Goal: Transaction & Acquisition: Purchase product/service

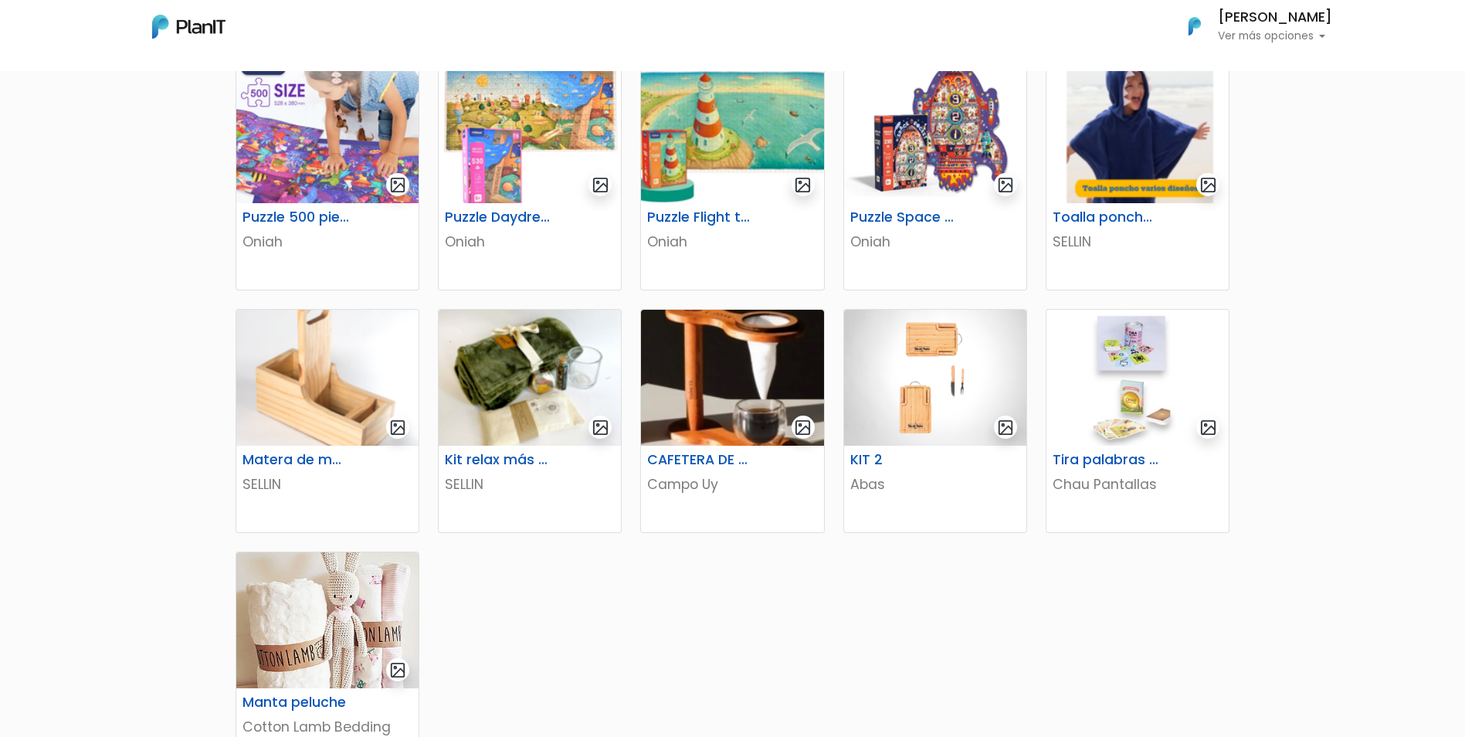
scroll to position [695, 0]
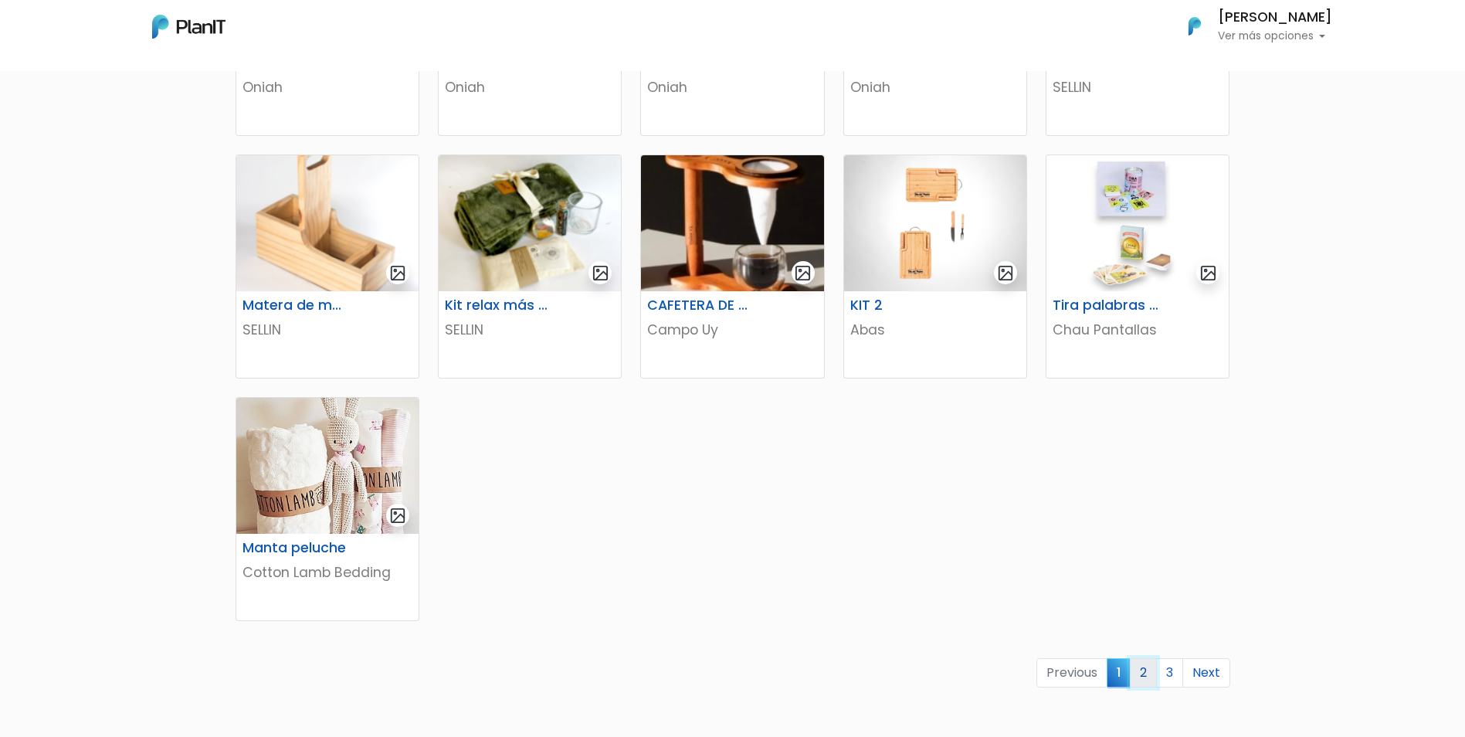
click at [1148, 676] on link "2" at bounding box center [1143, 672] width 27 height 29
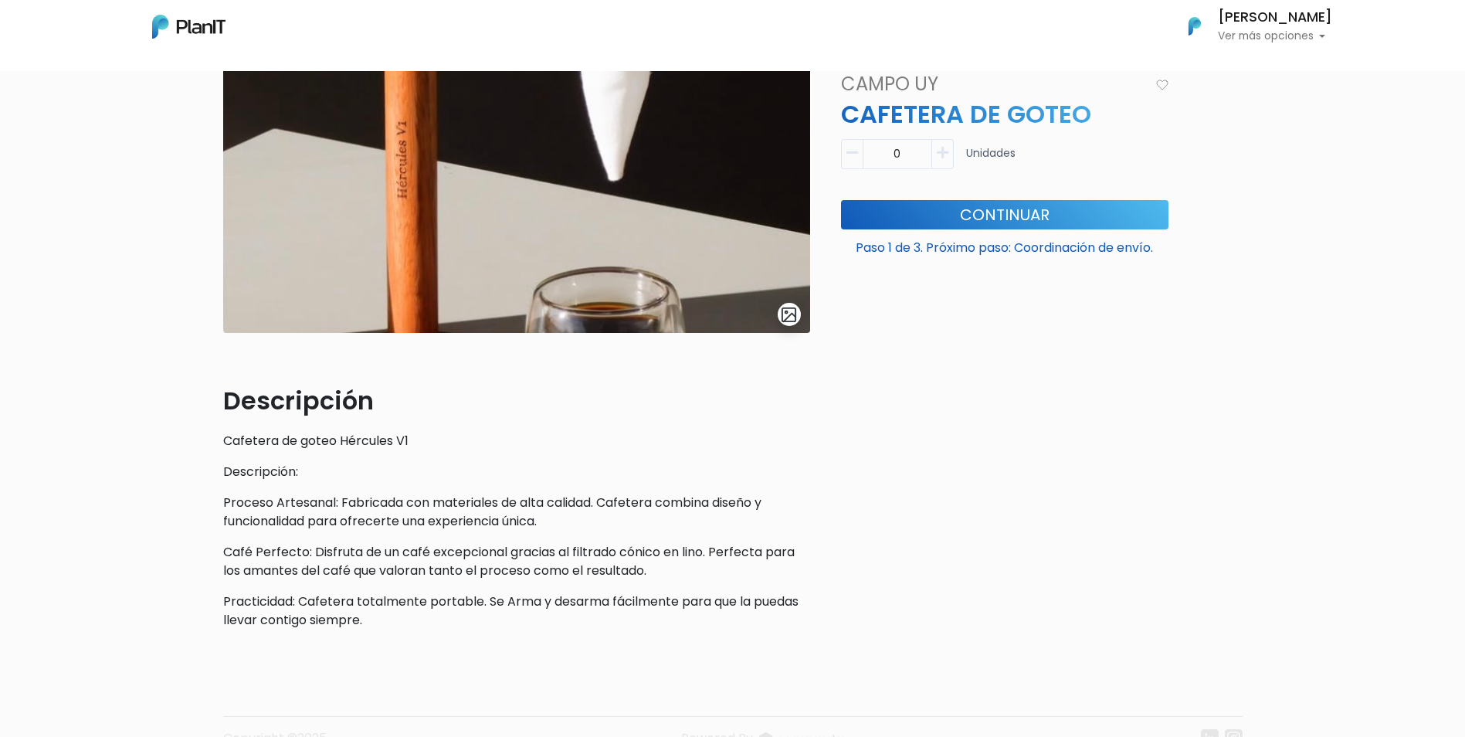
scroll to position [154, 0]
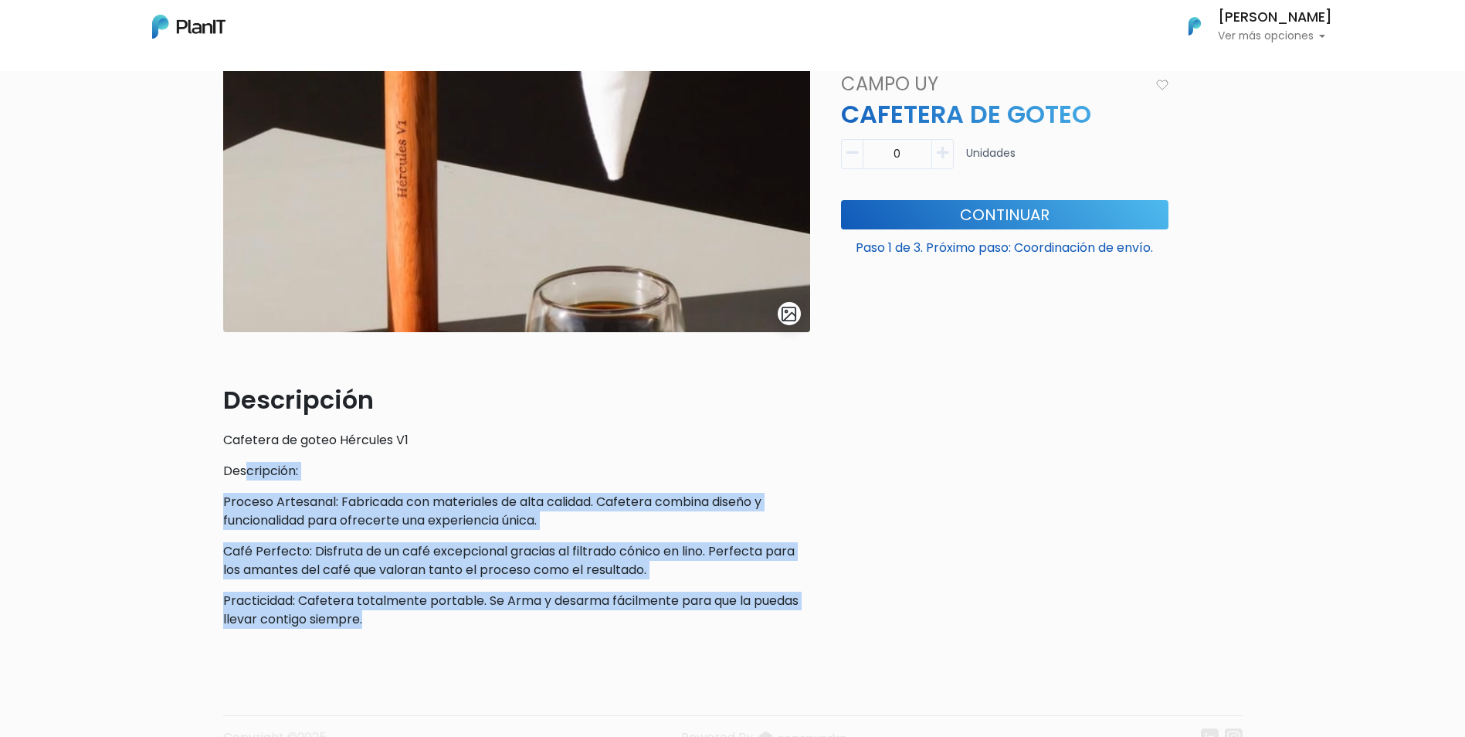
drag, startPoint x: 371, startPoint y: 618, endPoint x: 242, endPoint y: 478, distance: 190.7
click at [242, 478] on div "Descripción Cafetera de goteo Hércules V1 Descripción: Proceso Artesanal: Fabri…" at bounding box center [516, 504] width 587 height 247
drag, startPoint x: 242, startPoint y: 478, endPoint x: 354, endPoint y: 549, distance: 131.9
click at [354, 549] on p "Café Perfecto: Disfruta de un café excepcional gracias al filtrado cónico en li…" at bounding box center [516, 560] width 587 height 37
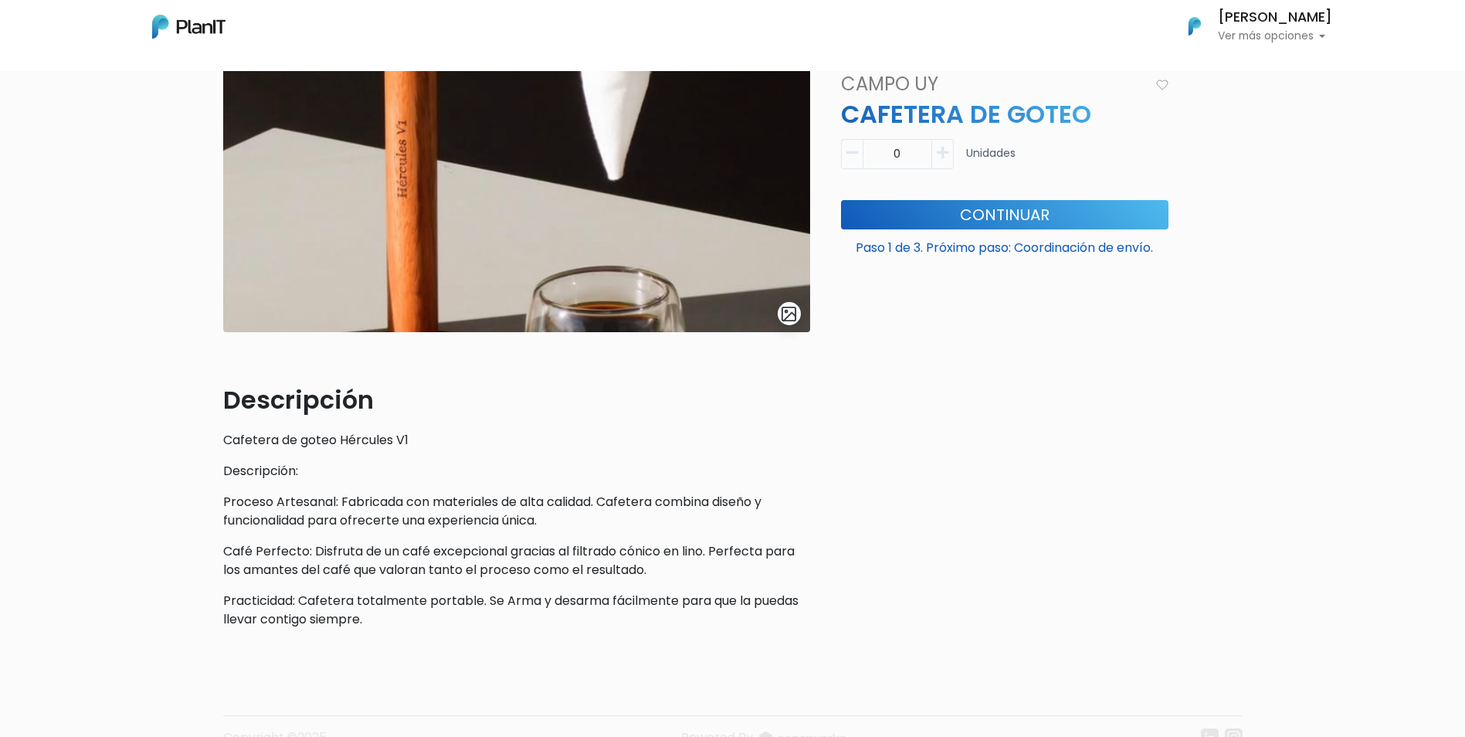
click at [941, 152] on icon "button" at bounding box center [943, 153] width 12 height 14
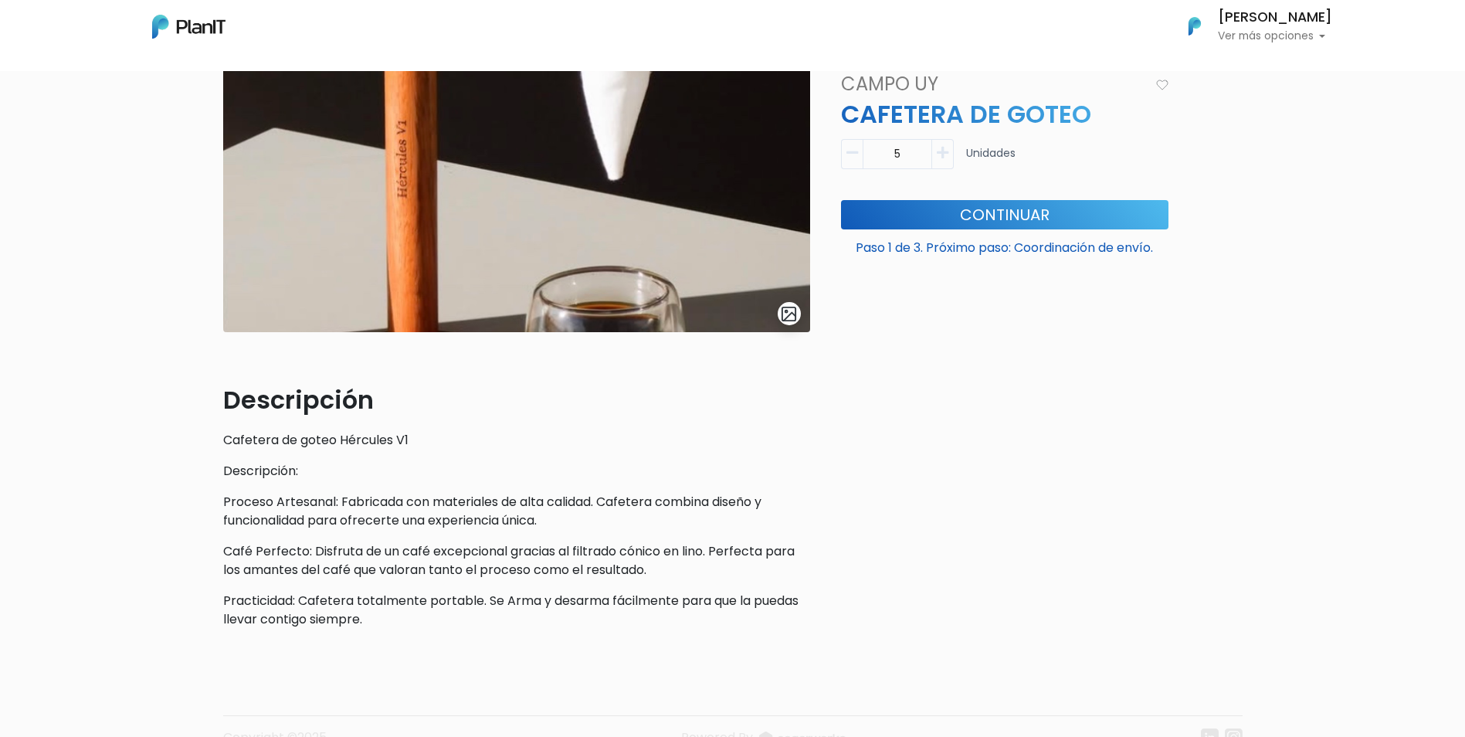
click at [941, 152] on icon "button" at bounding box center [943, 153] width 12 height 14
click at [852, 151] on icon "button" at bounding box center [852, 153] width 12 height 14
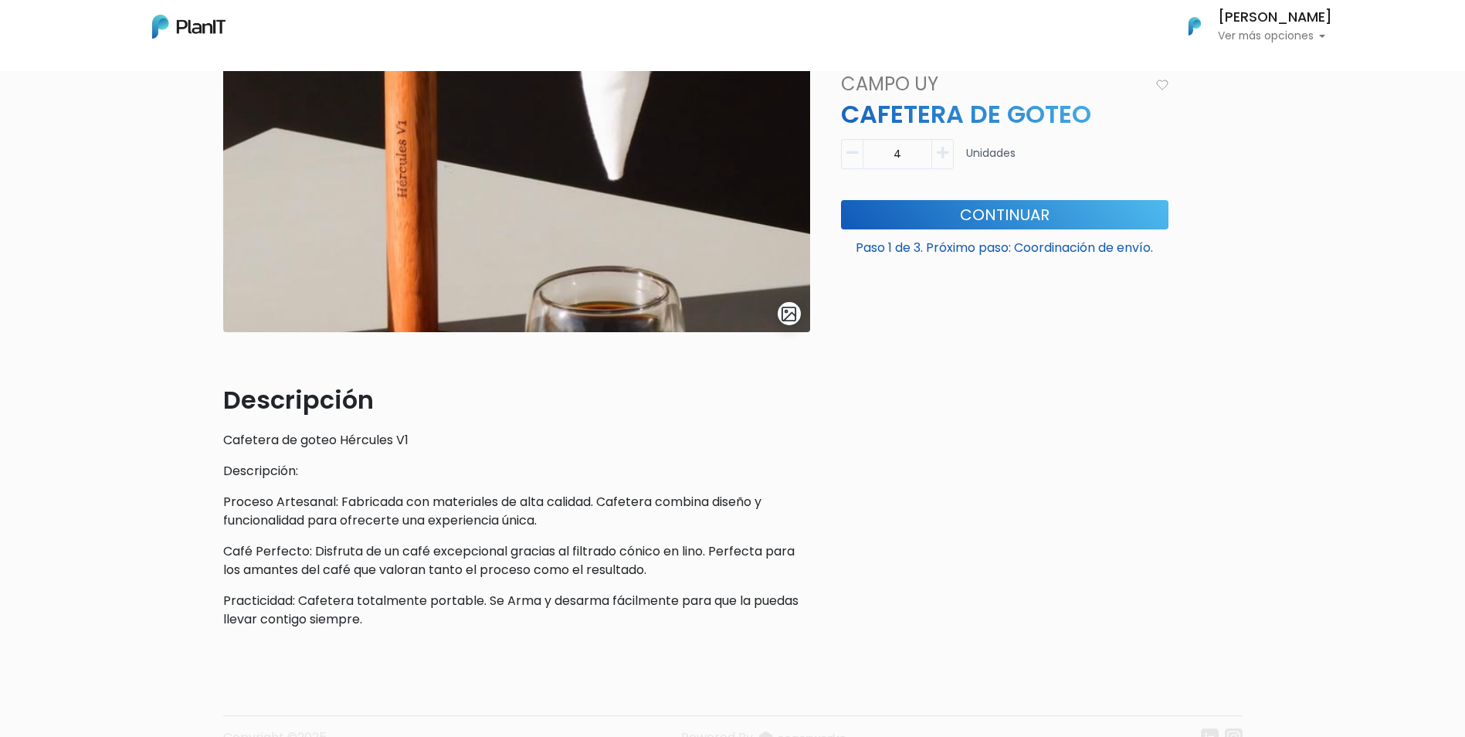
click at [852, 151] on icon "button" at bounding box center [852, 153] width 12 height 14
type input "0"
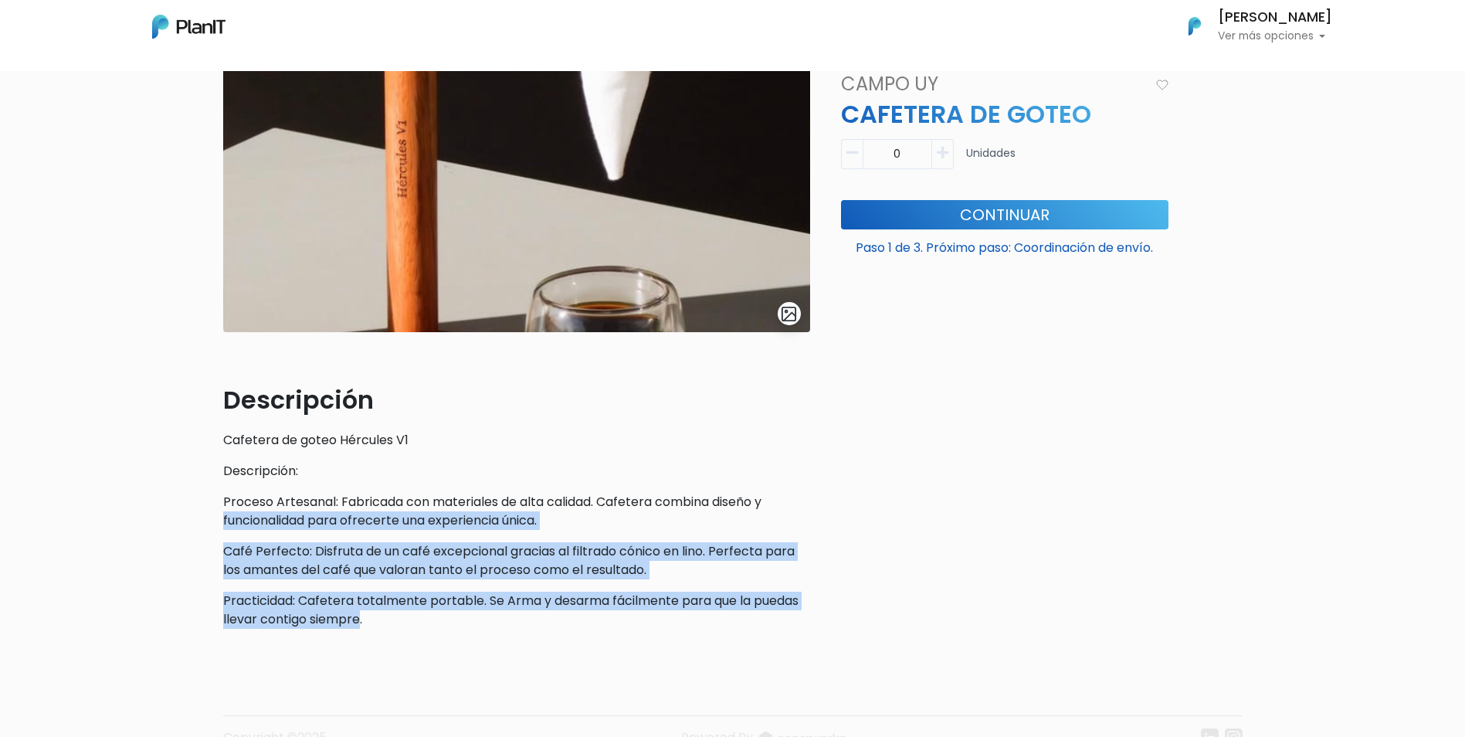
drag, startPoint x: 359, startPoint y: 622, endPoint x: 225, endPoint y: 516, distance: 171.5
click at [225, 516] on div "Descripción Cafetera de goteo Hércules V1 Descripción: Proceso Artesanal: Fabri…" at bounding box center [516, 504] width 587 height 247
drag, startPoint x: 225, startPoint y: 516, endPoint x: 360, endPoint y: 604, distance: 161.3
click at [360, 604] on p "Practicidad: Cafetera totalmente portable. Se Arma y desarma fácilmente para qu…" at bounding box center [516, 609] width 587 height 37
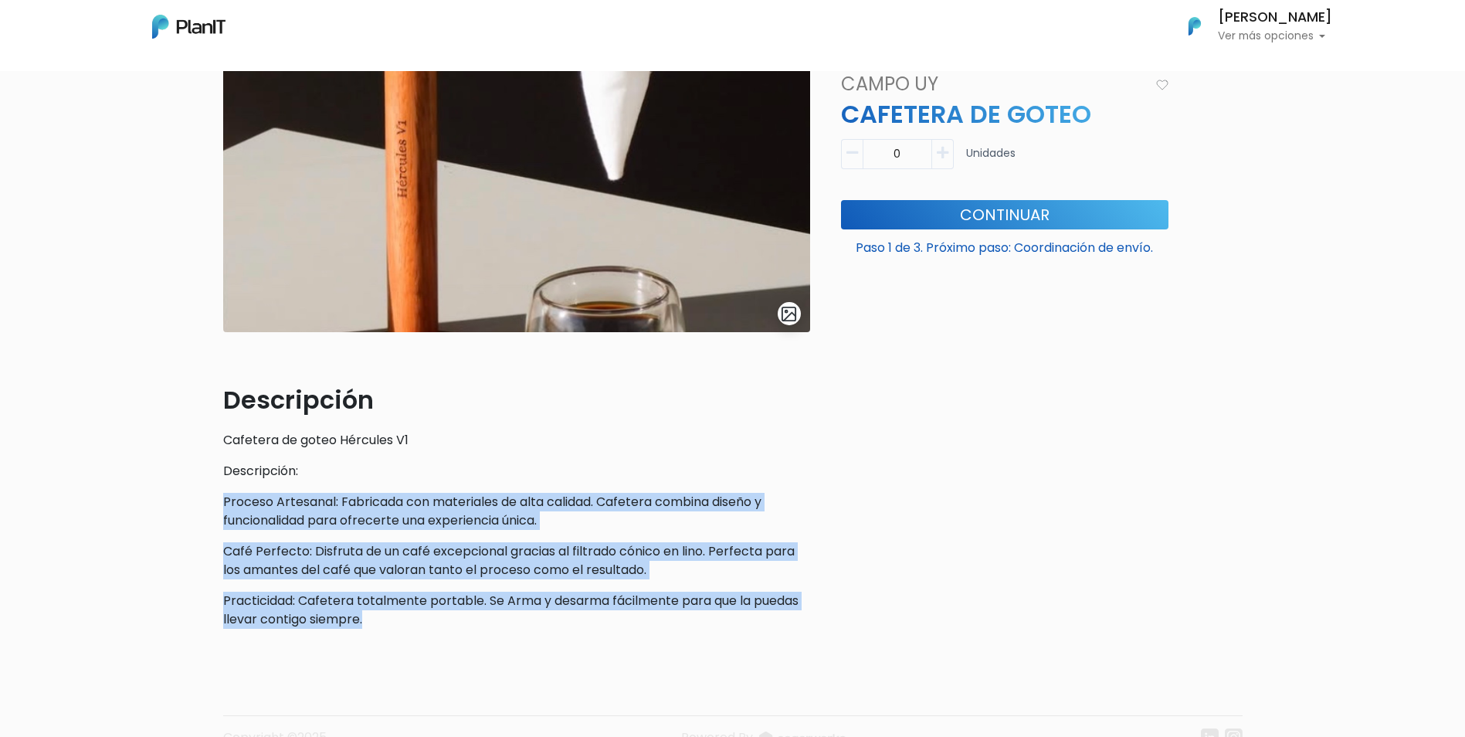
drag, startPoint x: 368, startPoint y: 615, endPoint x: 216, endPoint y: 507, distance: 186.4
click at [216, 507] on div "slide 1 of 1 Descripción Cafetera de goteo Hércules V1 Descripción: Proceso Art…" at bounding box center [516, 319] width 605 height 642
drag, startPoint x: 216, startPoint y: 507, endPoint x: 324, endPoint y: 564, distance: 121.6
click at [324, 564] on p "Café Perfecto: Disfruta de un café excepcional gracias al filtrado cónico en li…" at bounding box center [516, 560] width 587 height 37
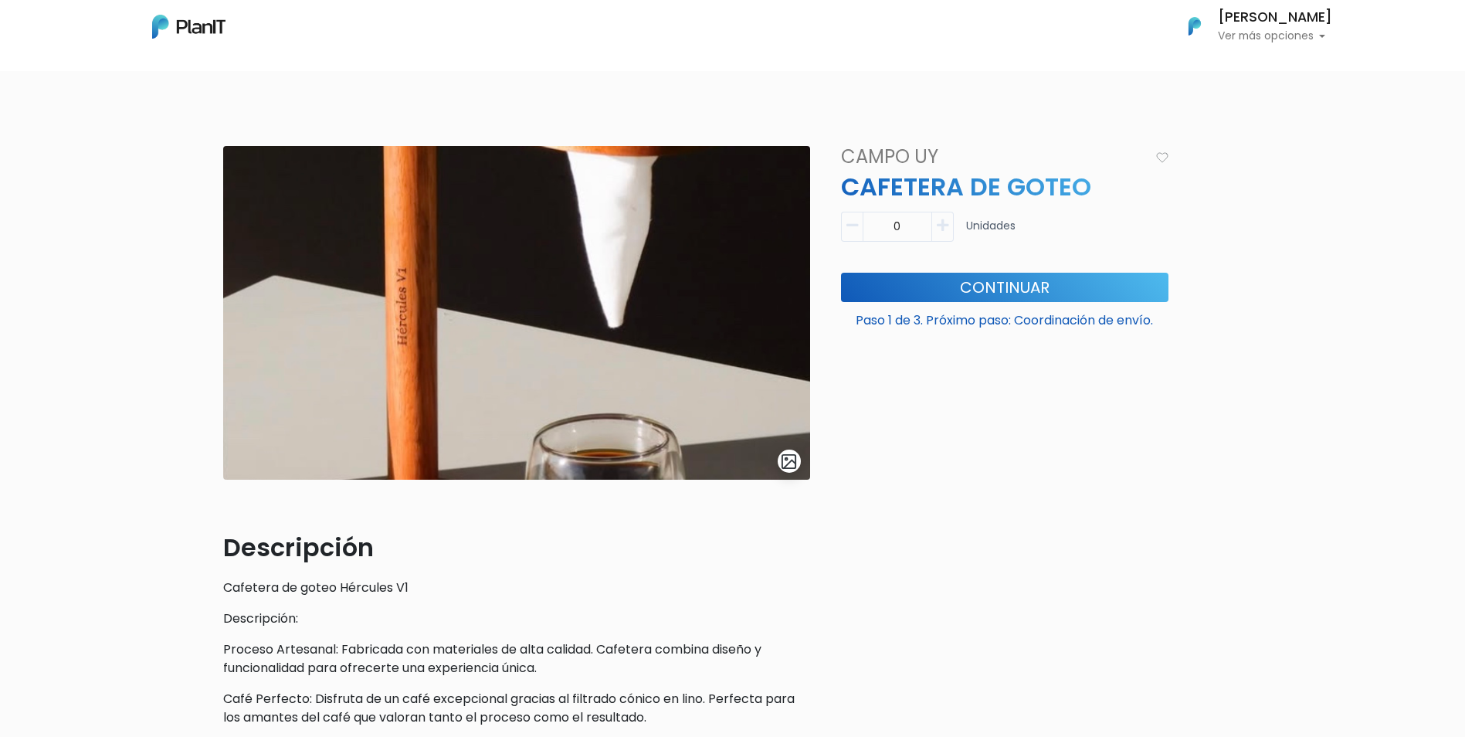
scroll to position [0, 0]
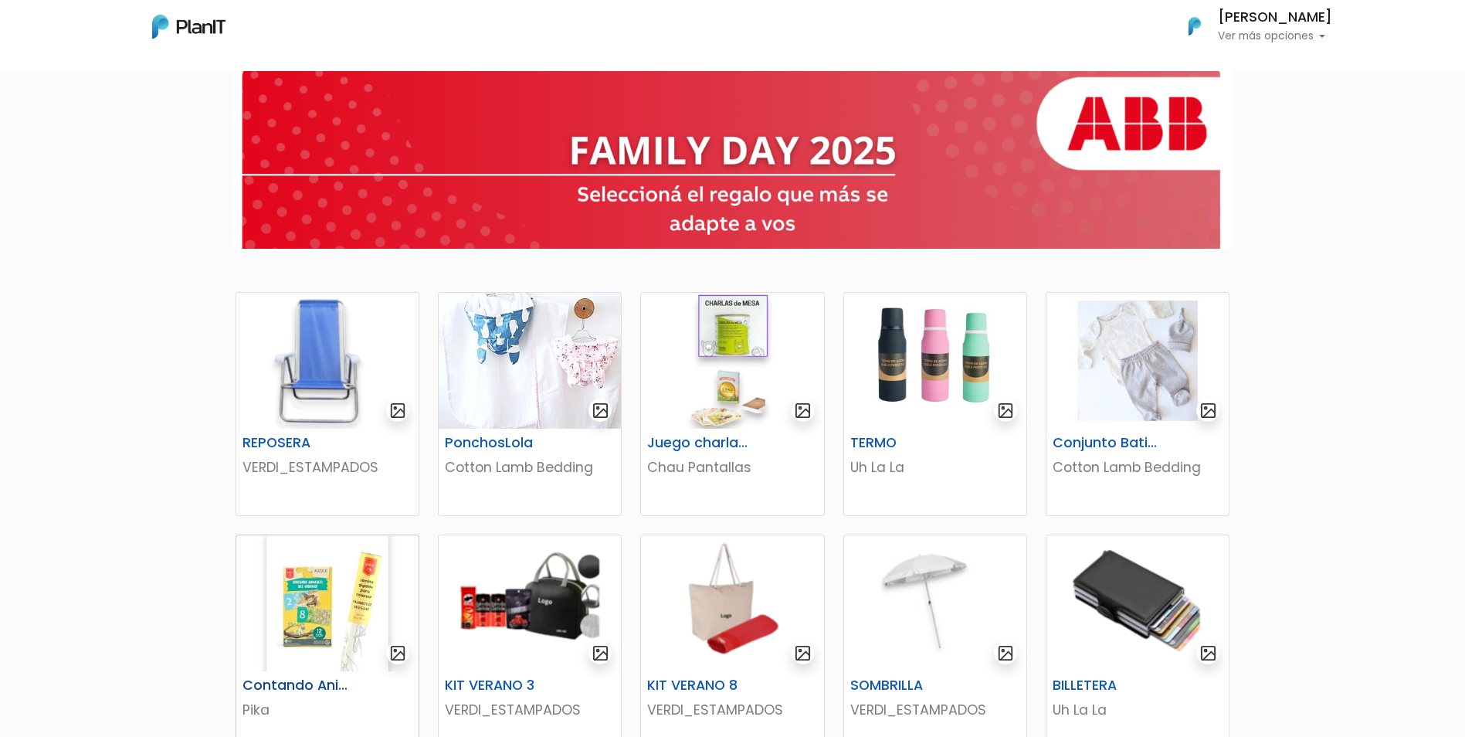
scroll to position [38, 0]
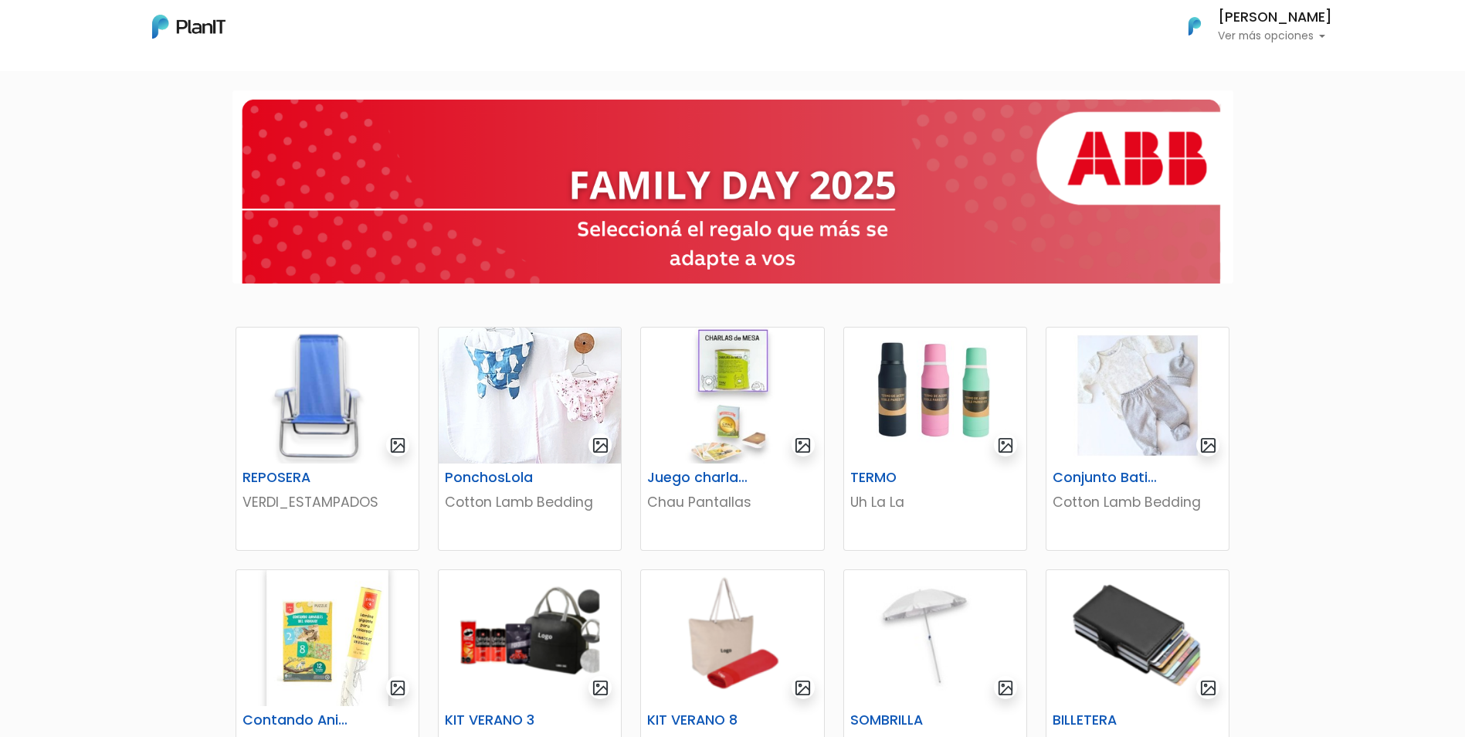
click at [1312, 35] on p "Ver más opciones" at bounding box center [1275, 36] width 114 height 11
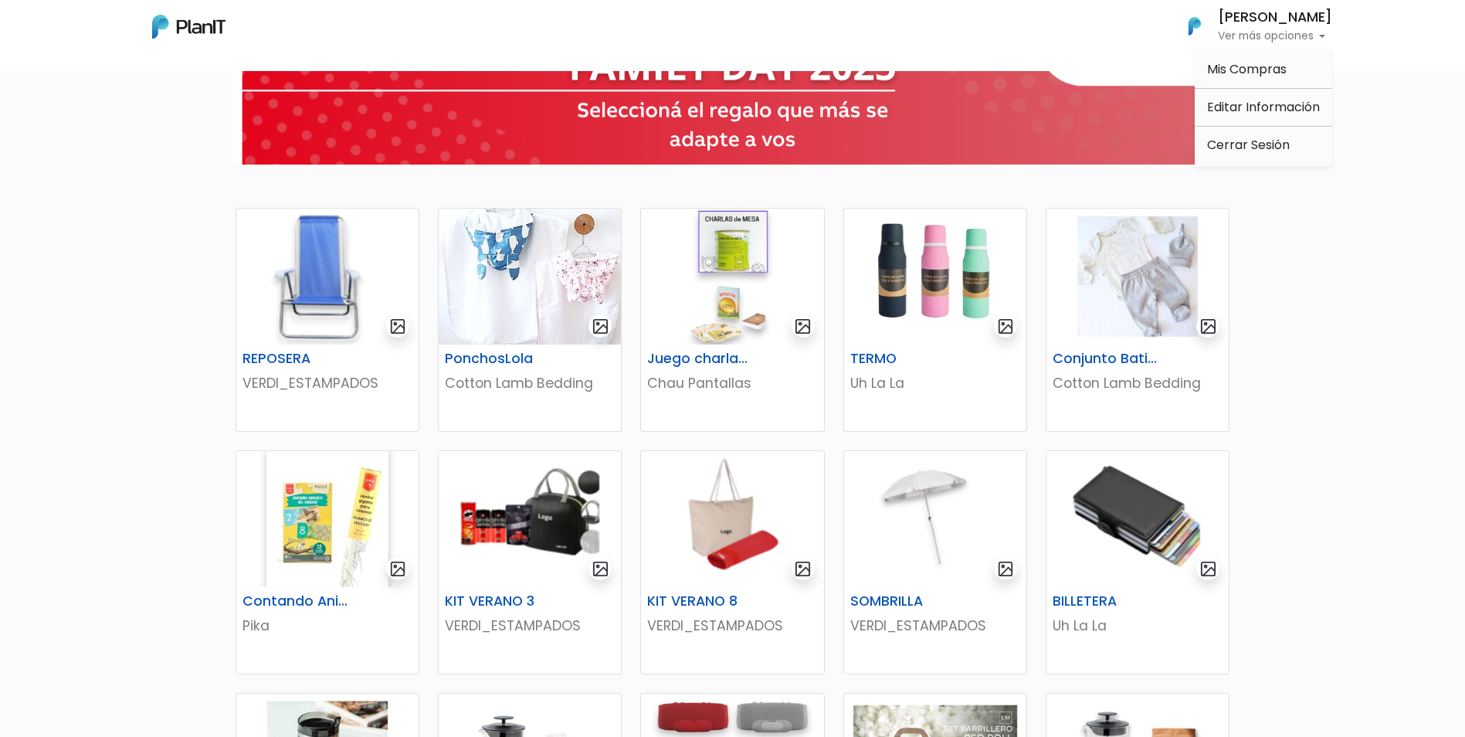
scroll to position [192, 0]
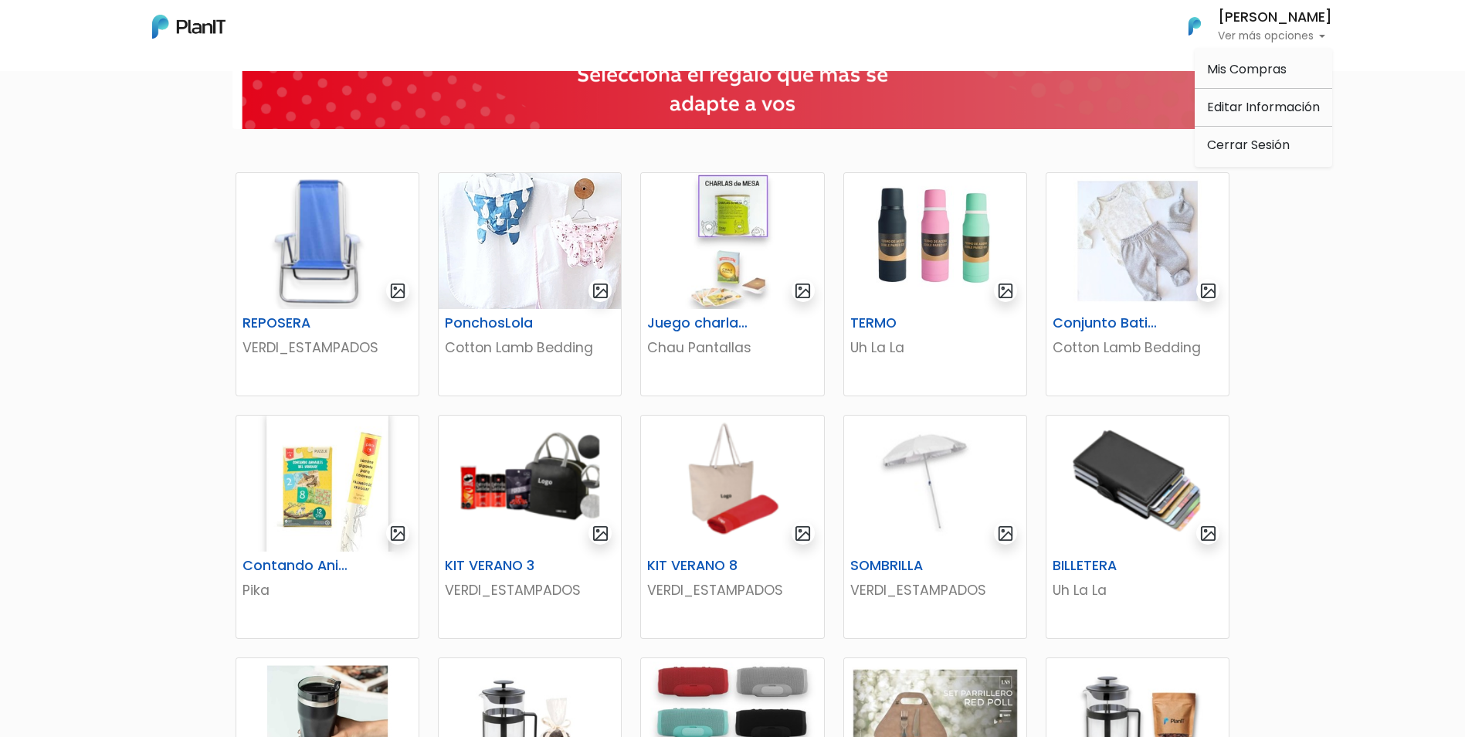
click at [1321, 467] on div "REPOSERA VERDI_ESTAMPADOS PonchosLola Cotton Lamb Bedding Juego charlas de mesa…" at bounding box center [732, 678] width 1465 height 1508
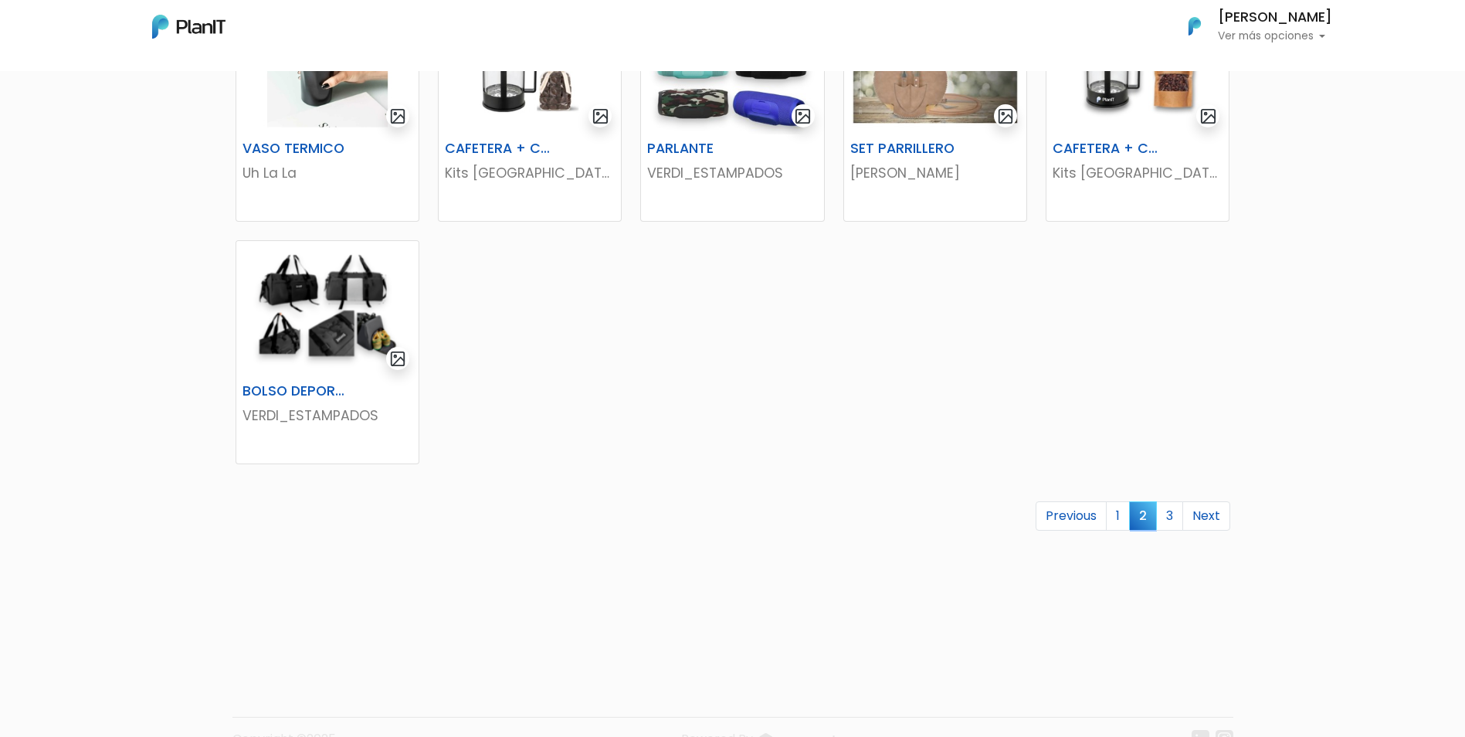
scroll to position [887, 0]
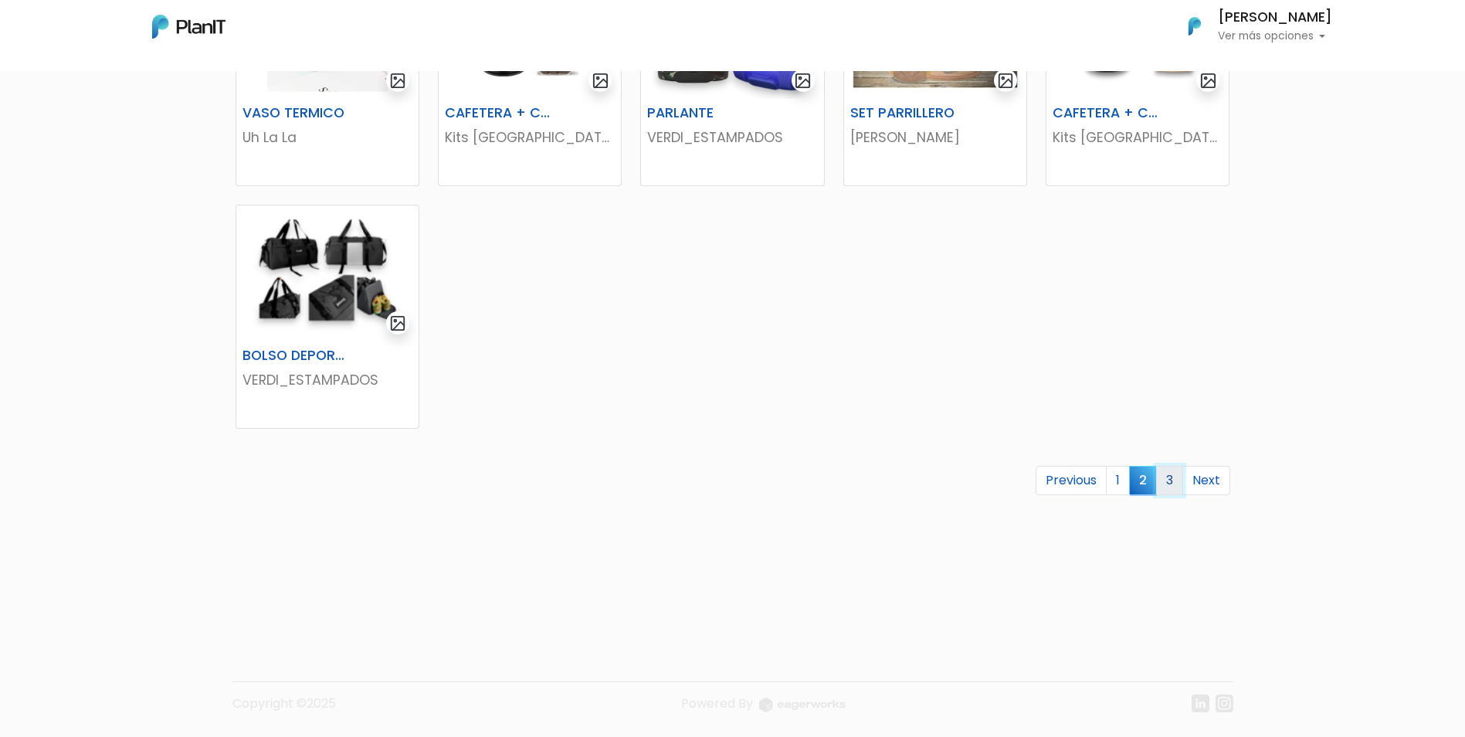
click at [1178, 474] on link "3" at bounding box center [1169, 480] width 27 height 29
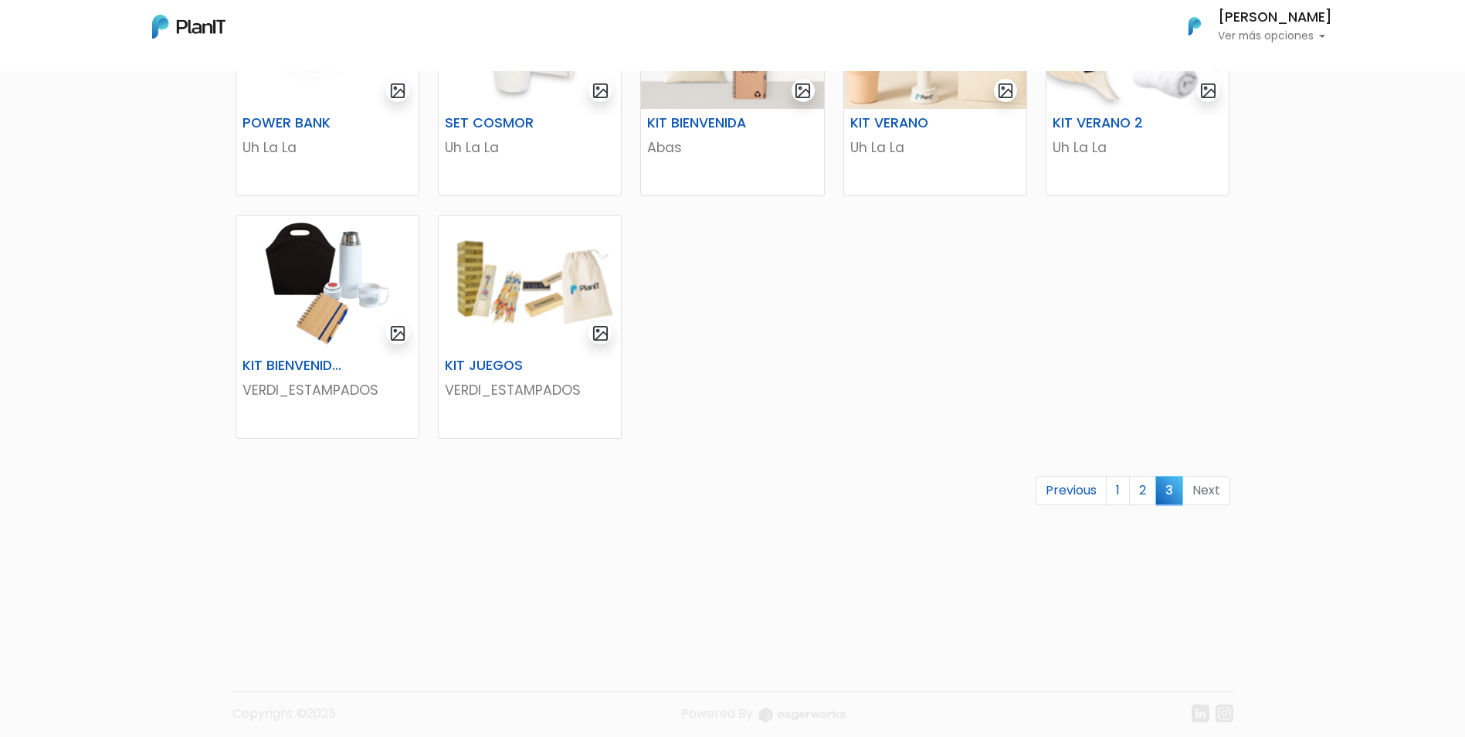
scroll to position [402, 0]
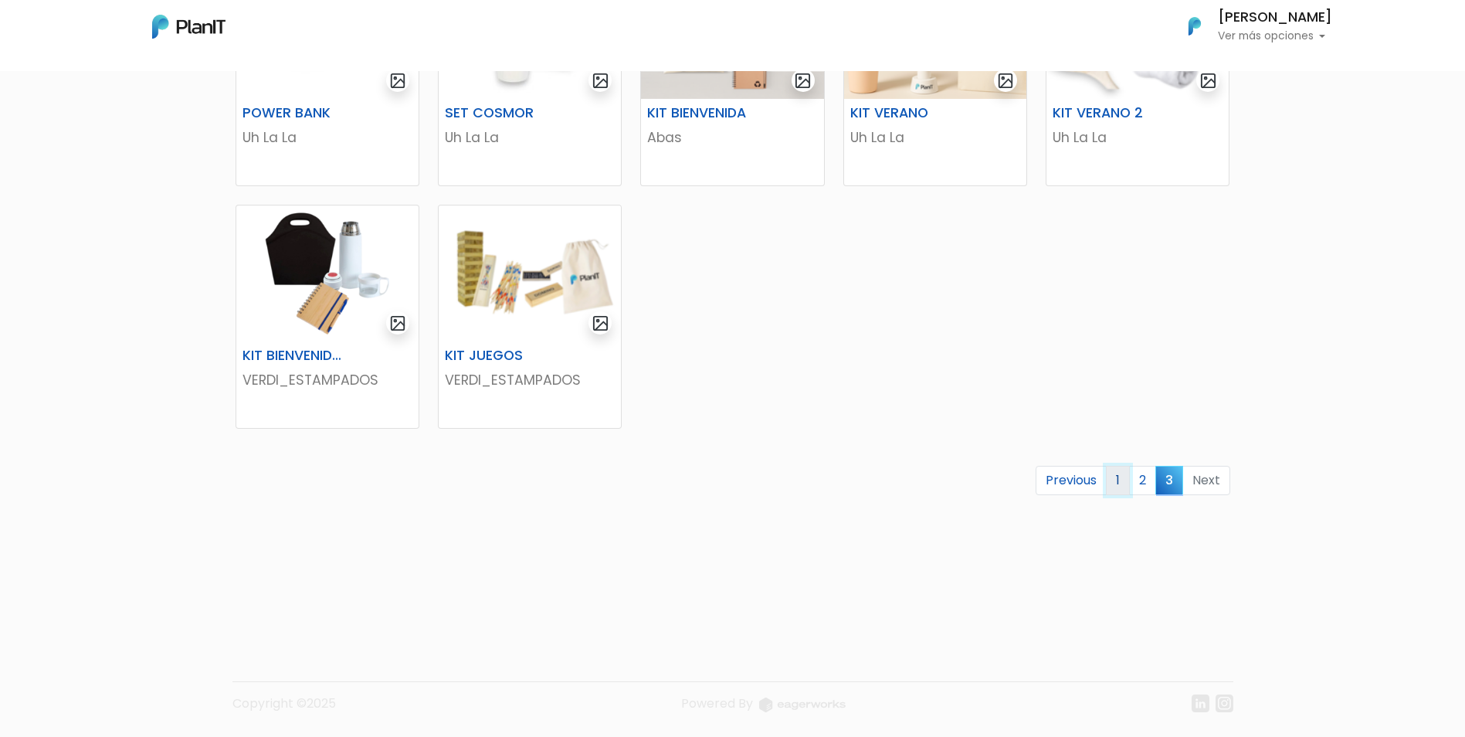
click at [1122, 484] on link "1" at bounding box center [1118, 480] width 24 height 29
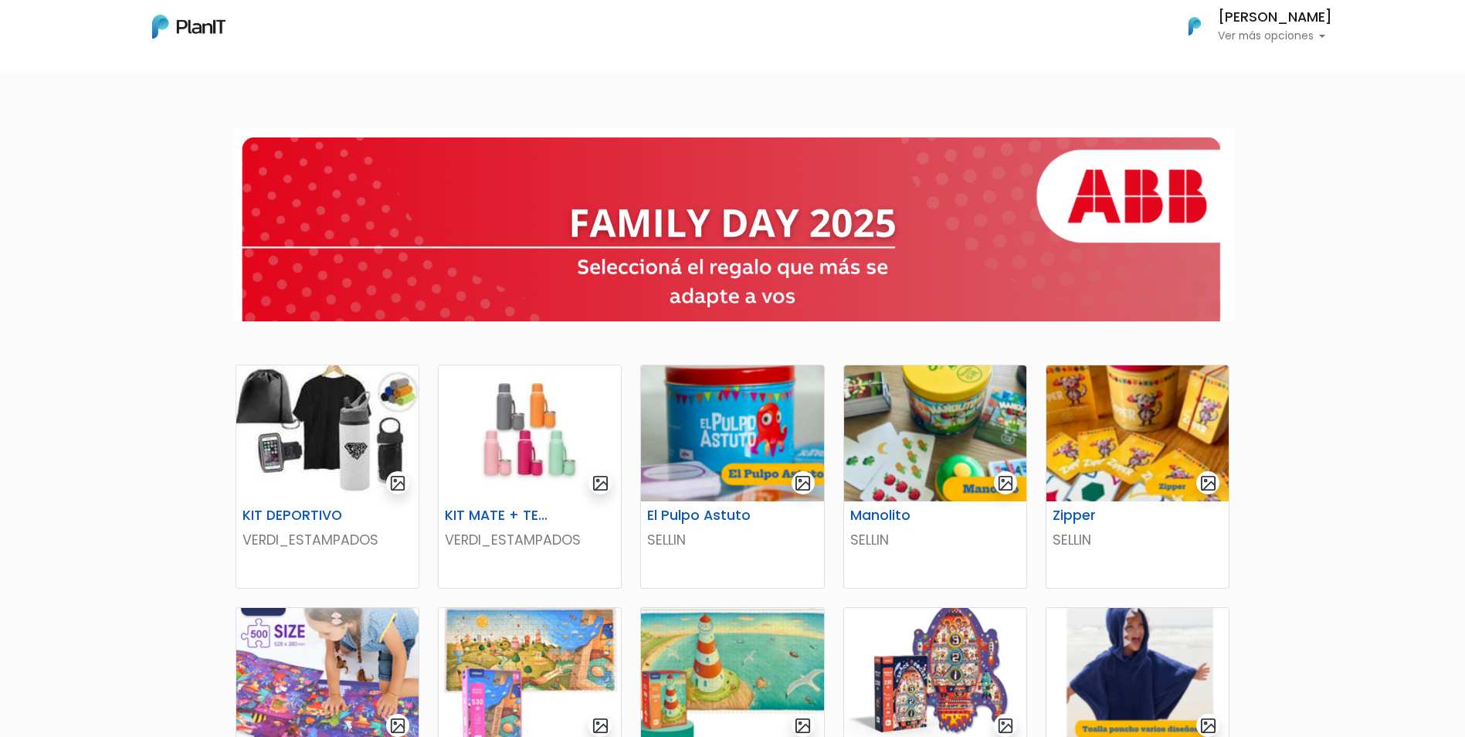
click at [1262, 15] on h6 "[PERSON_NAME]" at bounding box center [1275, 18] width 114 height 14
click at [1238, 64] on span "Mis Compras" at bounding box center [1247, 69] width 80 height 18
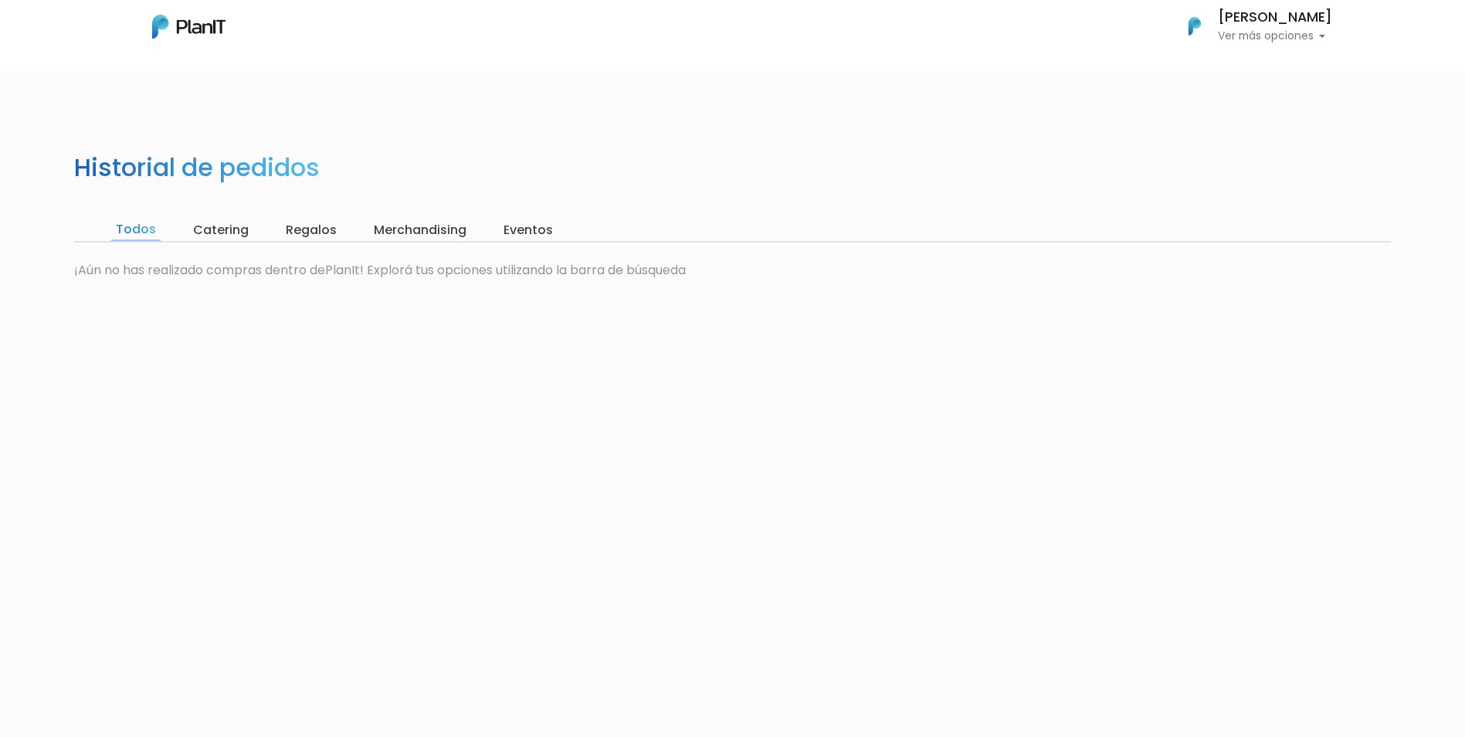
click at [292, 233] on input "Regalos" at bounding box center [311, 230] width 60 height 22
click at [385, 225] on input "Merchandising" at bounding box center [417, 230] width 102 height 22
click at [528, 227] on input "Eventos" at bounding box center [525, 230] width 59 height 22
click at [191, 32] on img at bounding box center [188, 27] width 73 height 24
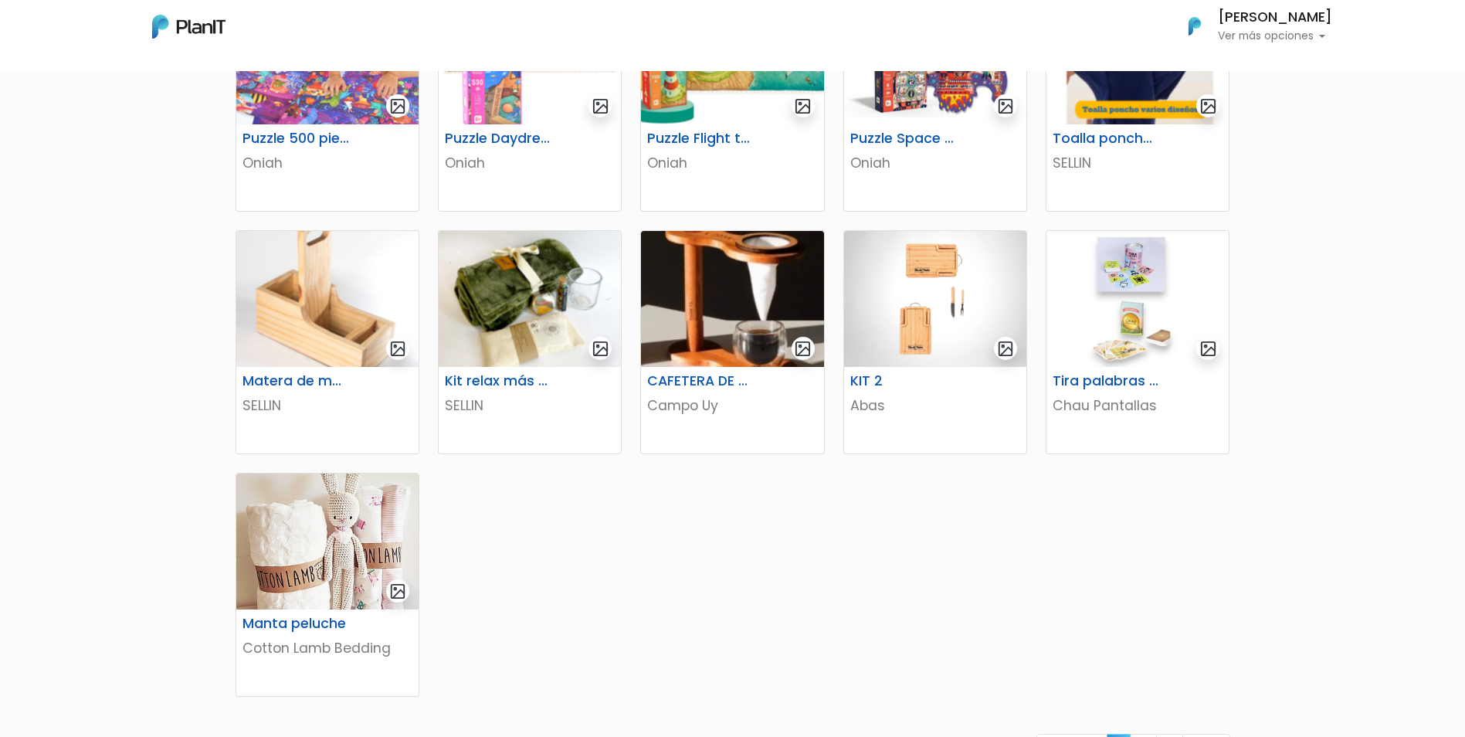
scroll to position [618, 0]
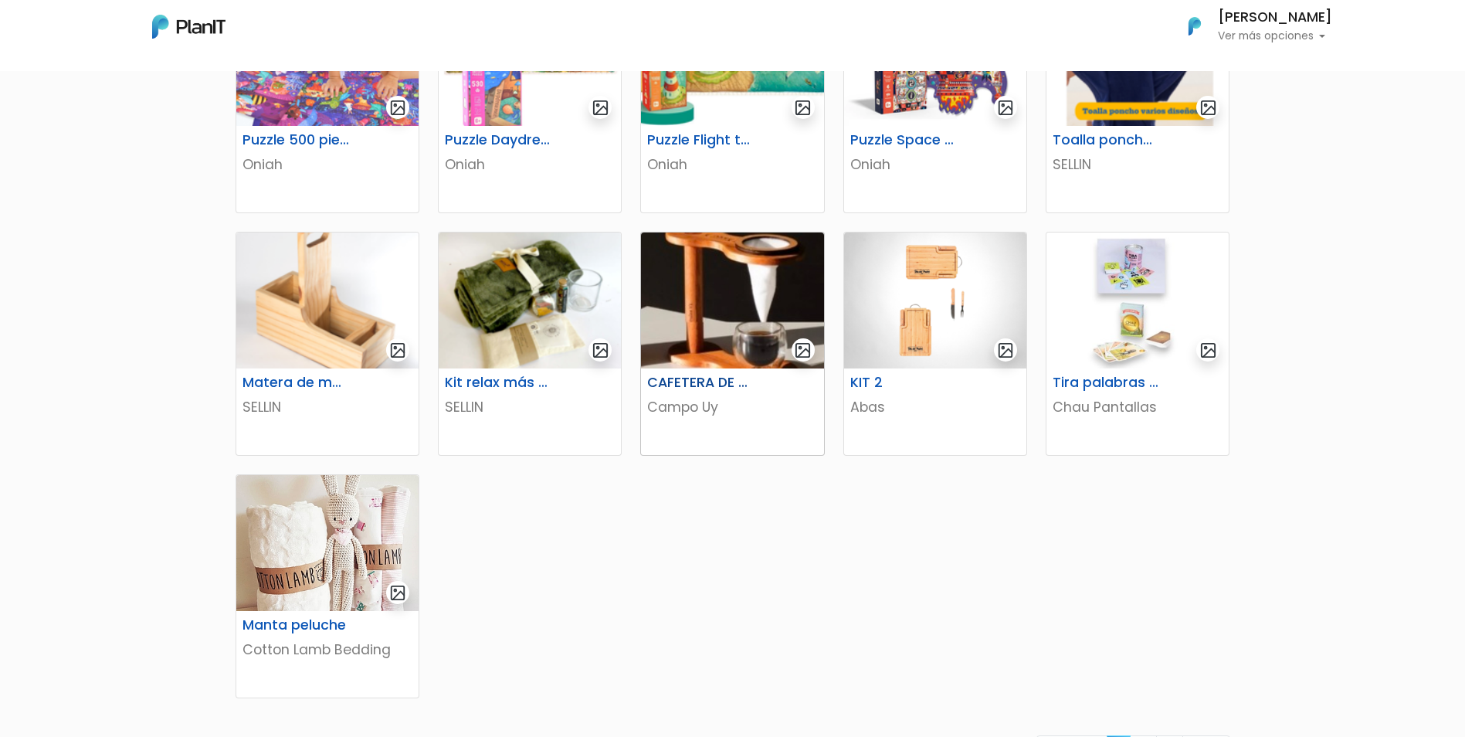
click at [806, 351] on img "submit" at bounding box center [803, 350] width 18 height 18
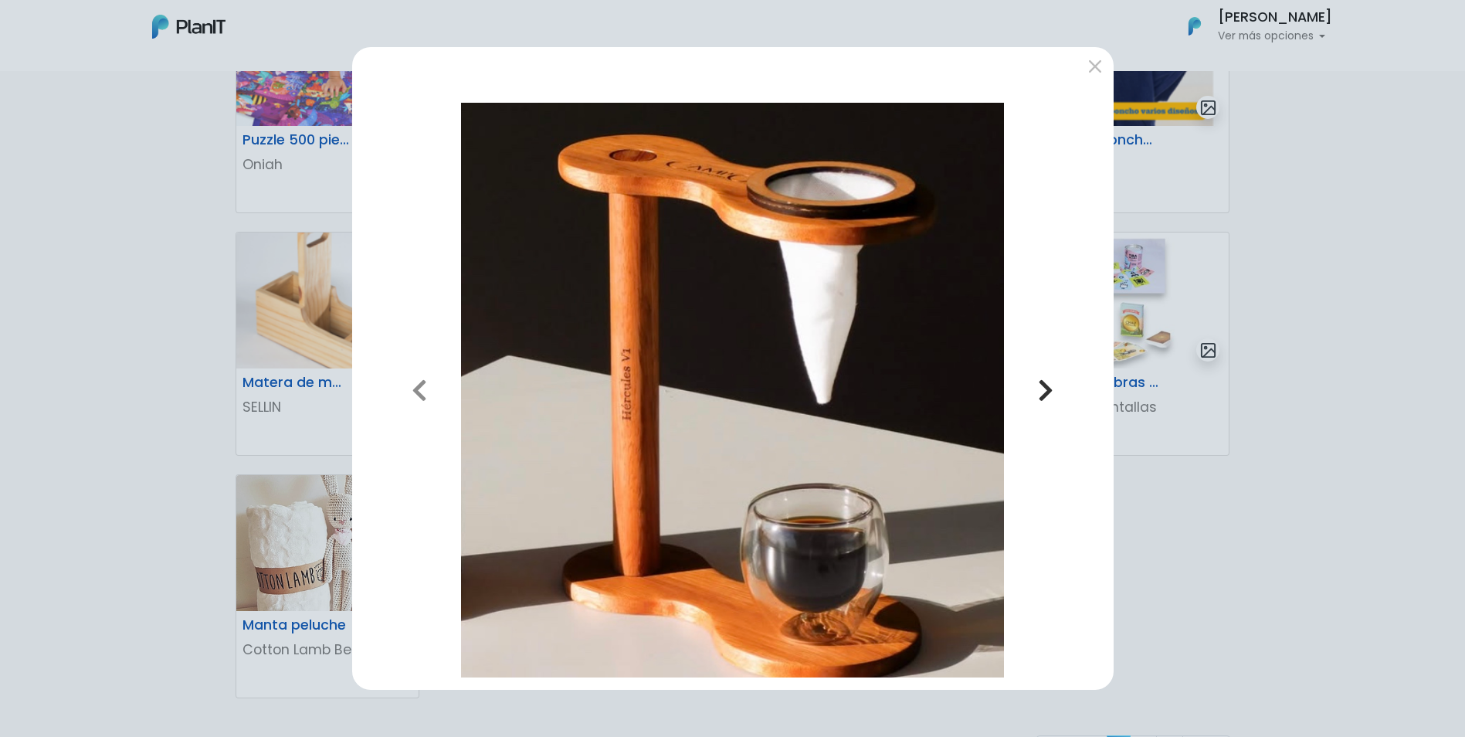
click at [1049, 391] on icon "button" at bounding box center [1045, 390] width 15 height 25
click at [1045, 391] on icon "button" at bounding box center [1045, 390] width 15 height 25
click at [1205, 483] on div "Previous Next" at bounding box center [732, 368] width 1465 height 737
click at [1098, 66] on button "submit" at bounding box center [1095, 66] width 25 height 25
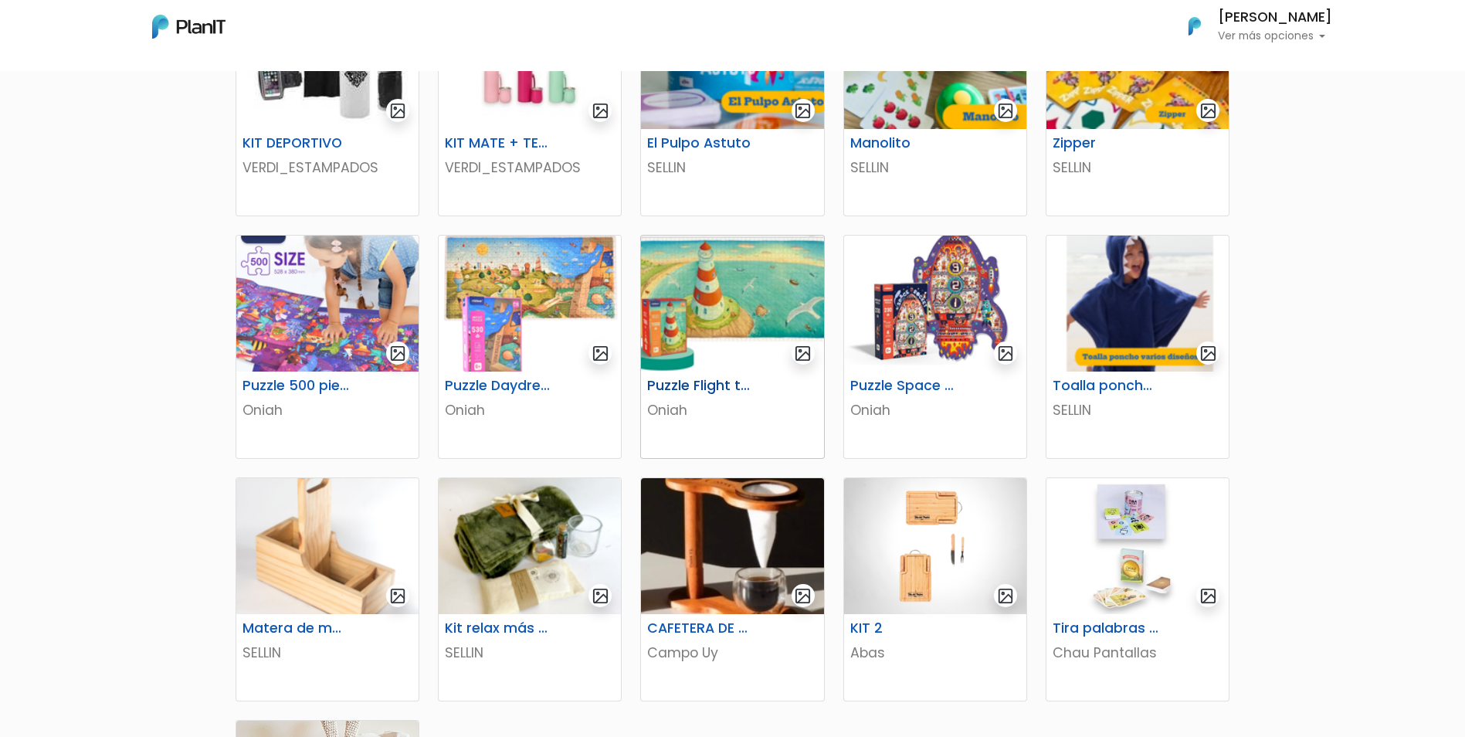
scroll to position [232, 0]
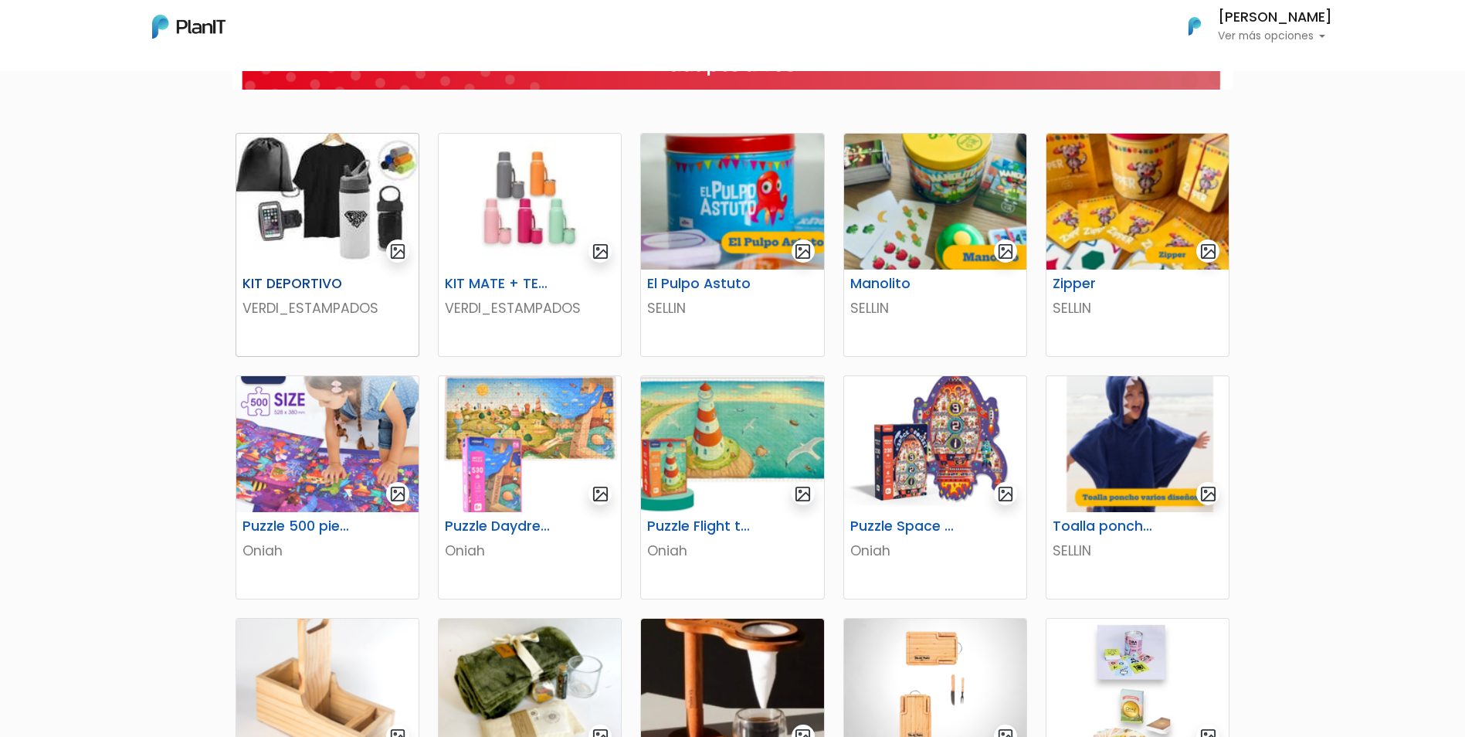
click at [316, 215] on img at bounding box center [327, 202] width 182 height 136
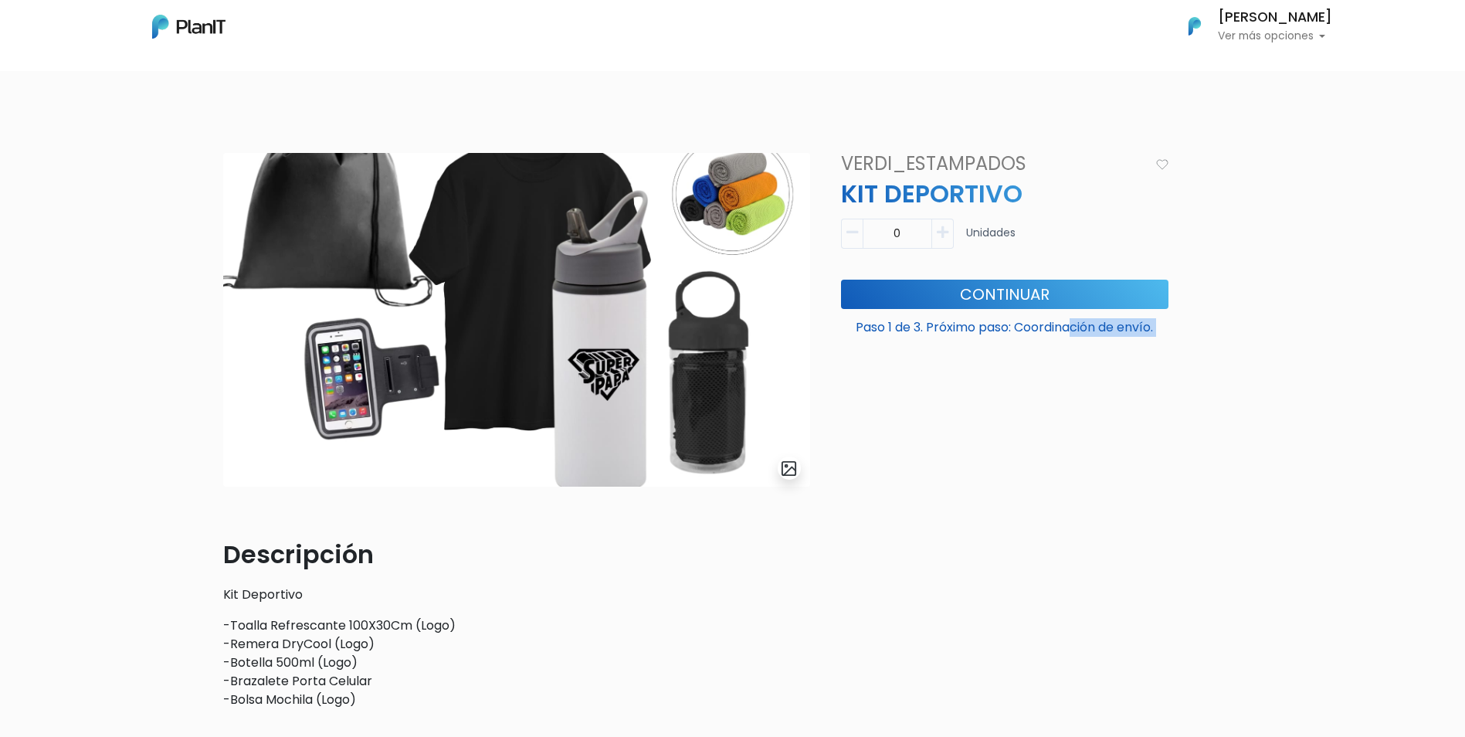
drag, startPoint x: 1062, startPoint y: 327, endPoint x: 828, endPoint y: 303, distance: 235.2
click at [828, 303] on div "slide 1 of 1 Descripción Kit Deportivo -Toalla Refrescante 100X30Cm (Logo) -Rem…" at bounding box center [733, 437] width 1038 height 568
drag, startPoint x: 828, startPoint y: 303, endPoint x: 1059, endPoint y: 379, distance: 243.9
click at [1059, 379] on div "VERDI_ESTAMPADOS KIT DEPORTIVO Descripción Kit Deportivo -Toalla Refrescante 10…" at bounding box center [1005, 437] width 346 height 568
